Goal: Communication & Community: Participate in discussion

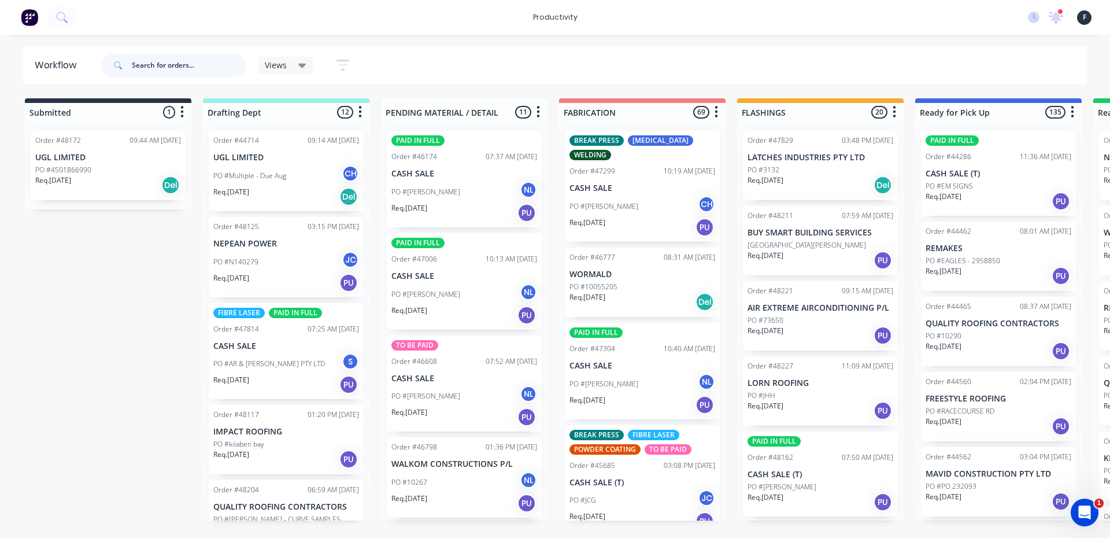
click at [168, 67] on input "text" at bounding box center [189, 65] width 114 height 23
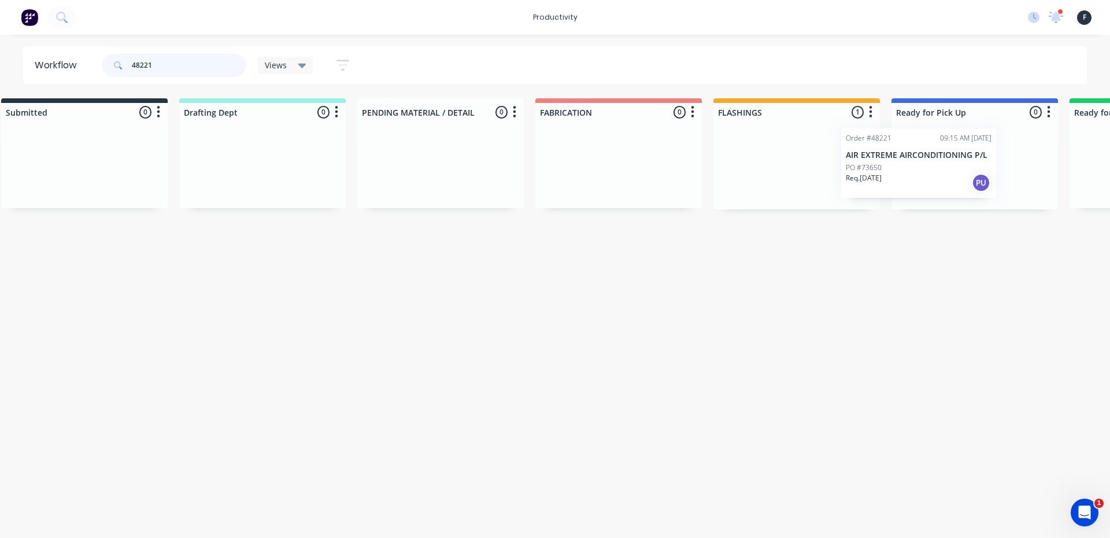
drag, startPoint x: 802, startPoint y: 190, endPoint x: 884, endPoint y: 188, distance: 82.1
click at [884, 188] on div "Submitted 0 Sort By Created date Required date Order number Customer name Most …" at bounding box center [932, 153] width 1928 height 111
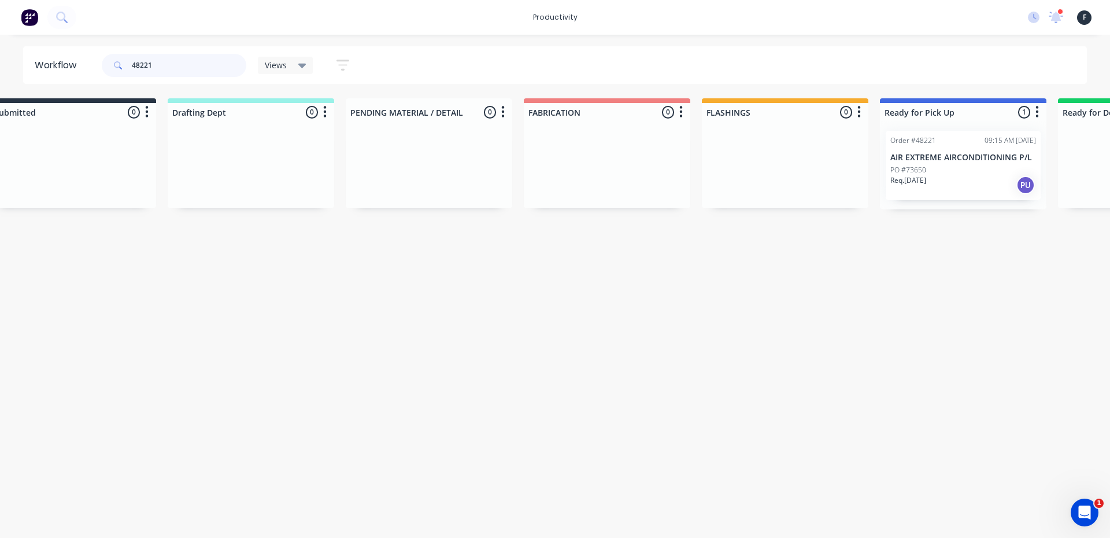
type input "48221"
click at [926, 175] on p "Req. 30/09/25" at bounding box center [908, 180] width 36 height 10
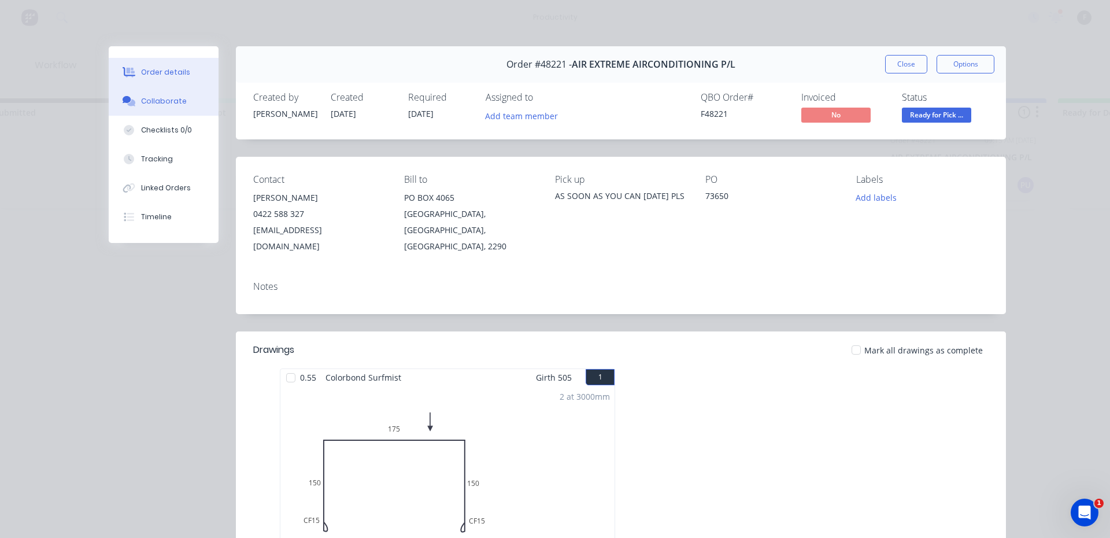
click at [202, 98] on button "Collaborate" at bounding box center [164, 101] width 110 height 29
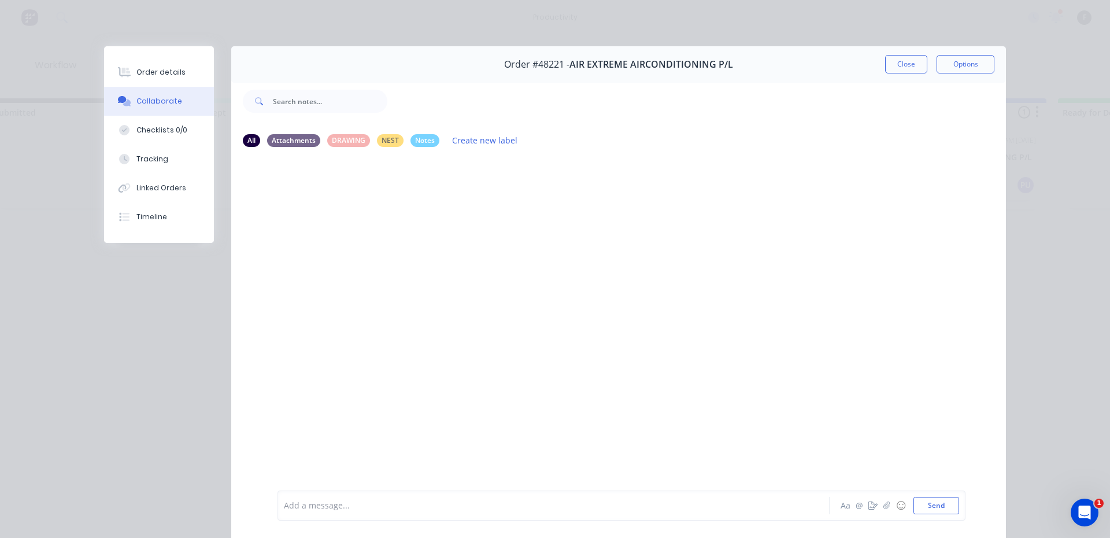
click at [620, 511] on div at bounding box center [537, 505] width 506 height 12
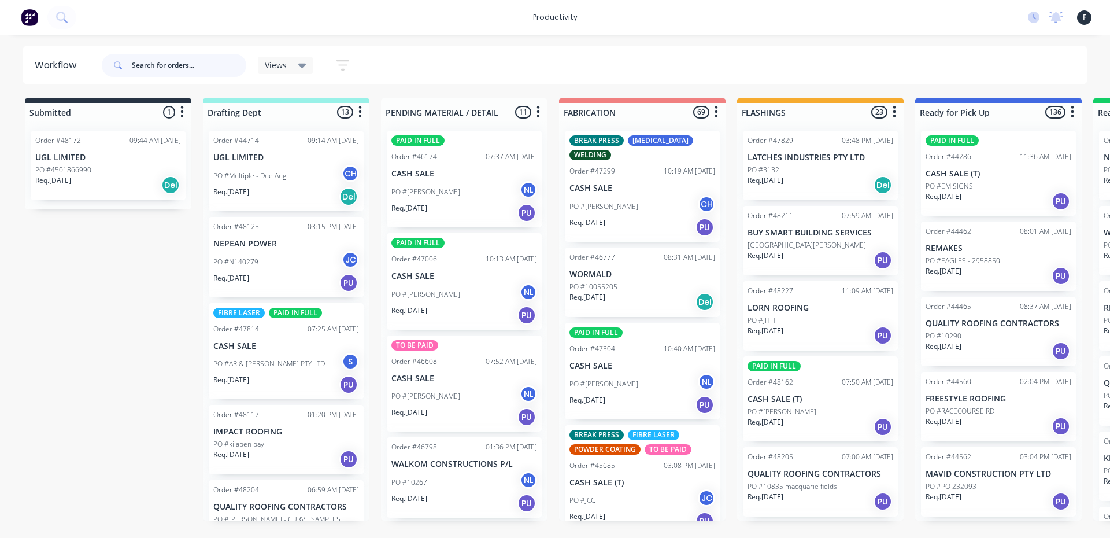
click at [165, 62] on input "text" at bounding box center [189, 65] width 114 height 23
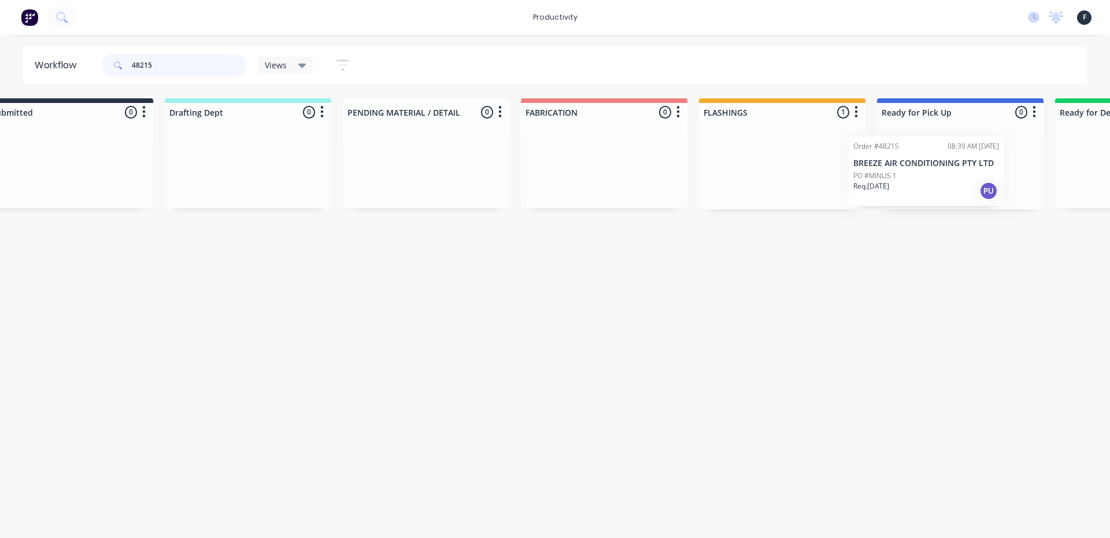
scroll to position [0, 64]
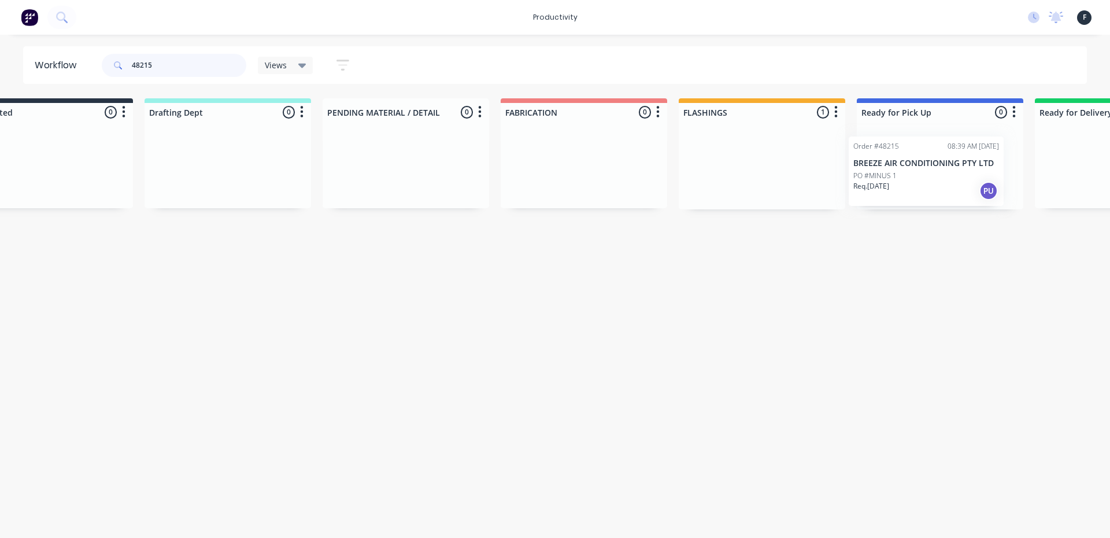
drag, startPoint x: 773, startPoint y: 169, endPoint x: 882, endPoint y: 175, distance: 108.8
click at [882, 175] on div "Submitted 0 Sort By Created date Required date Order number Customer name Most …" at bounding box center [896, 153] width 1928 height 111
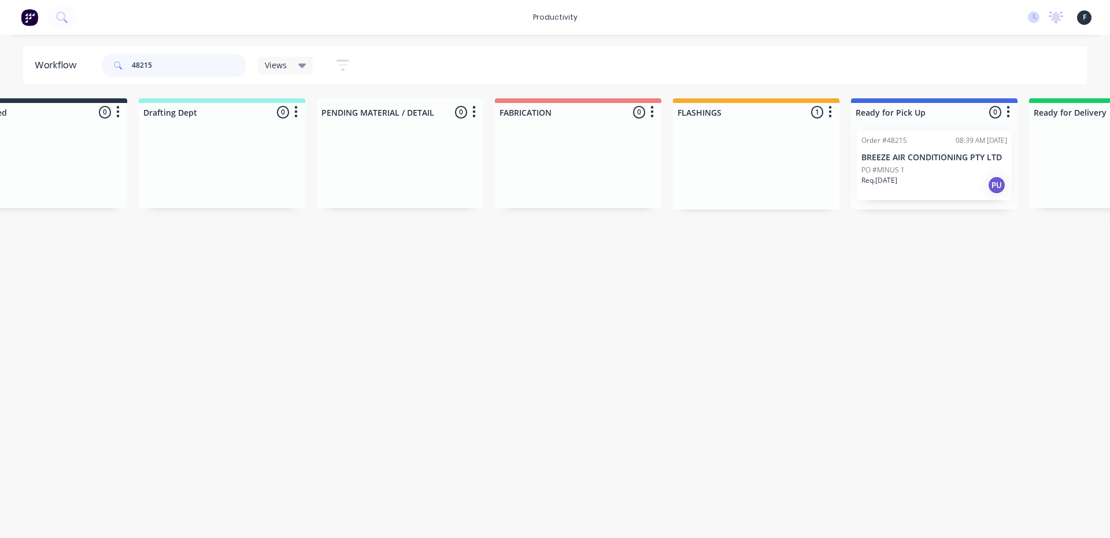
type input "48215"
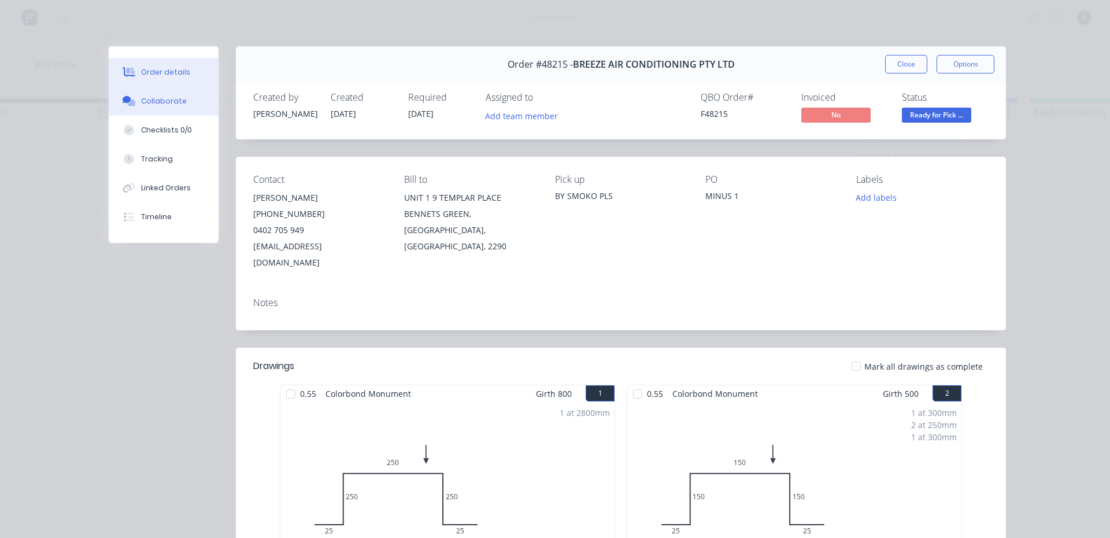
click at [166, 108] on button "Collaborate" at bounding box center [164, 101] width 110 height 29
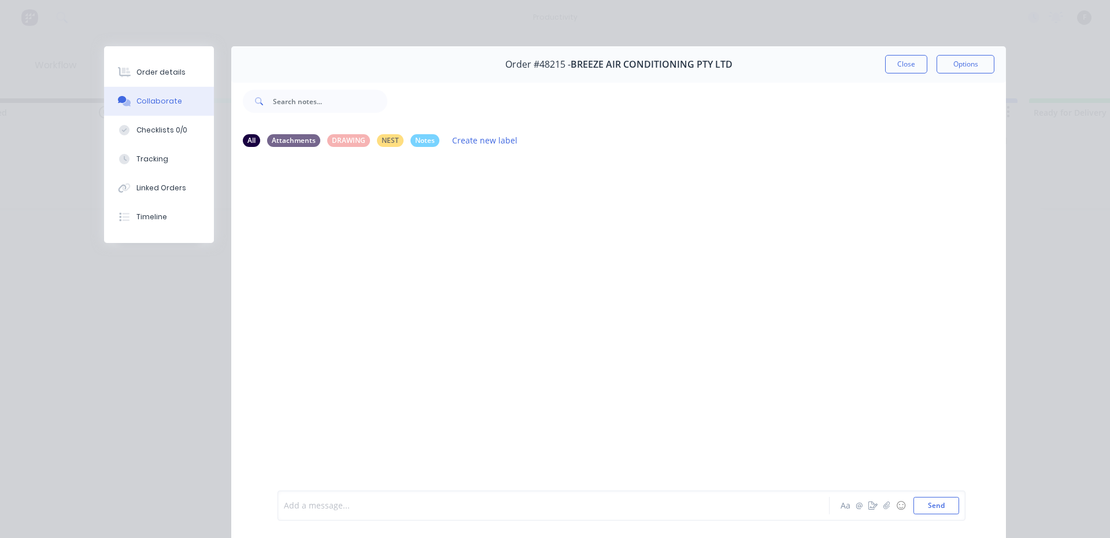
click at [306, 504] on div at bounding box center [537, 505] width 506 height 12
click at [900, 61] on button "Close" at bounding box center [906, 64] width 42 height 18
